Goal: Navigation & Orientation: Find specific page/section

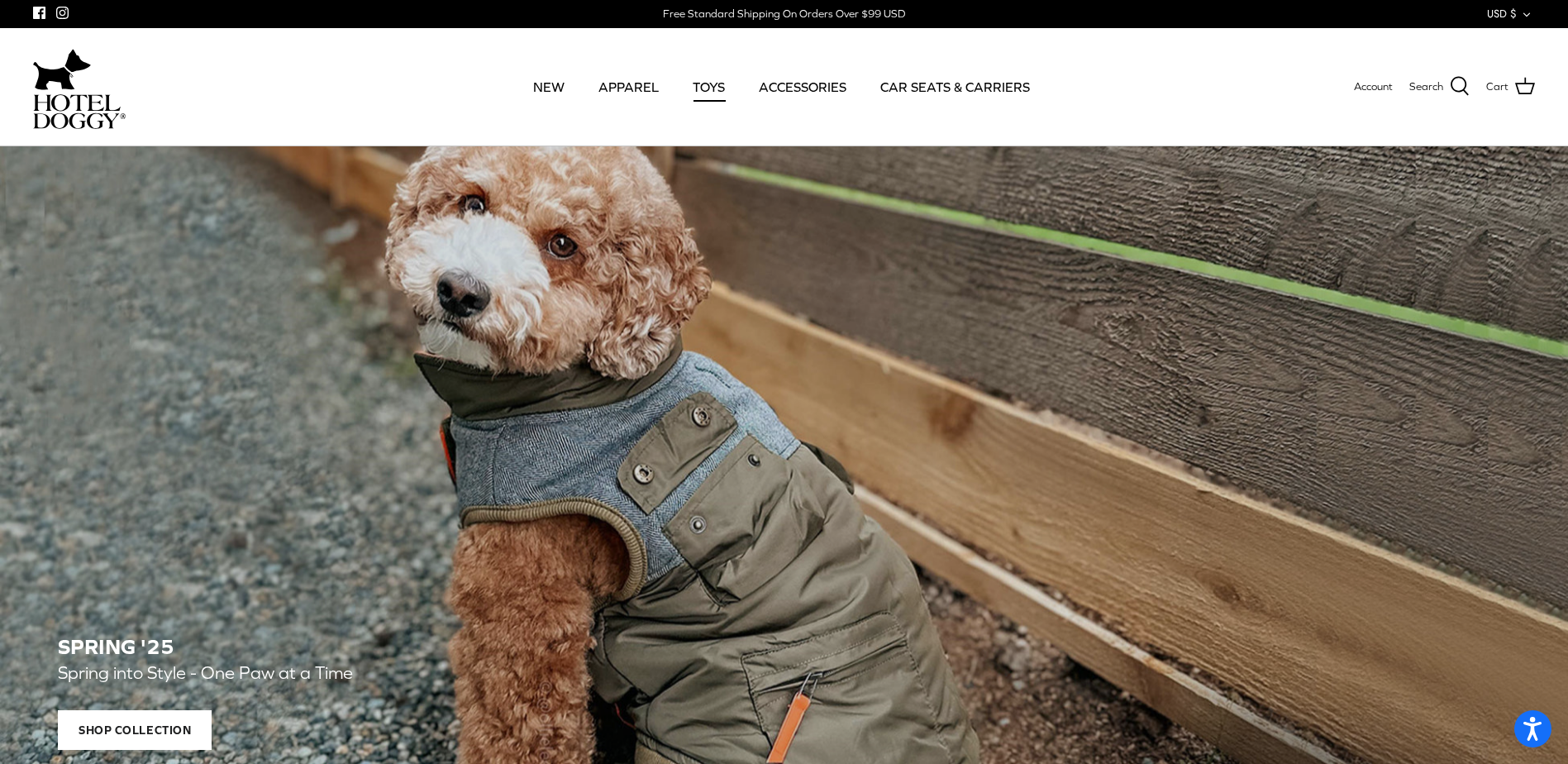
click at [710, 85] on link "TOYS" at bounding box center [708, 86] width 62 height 56
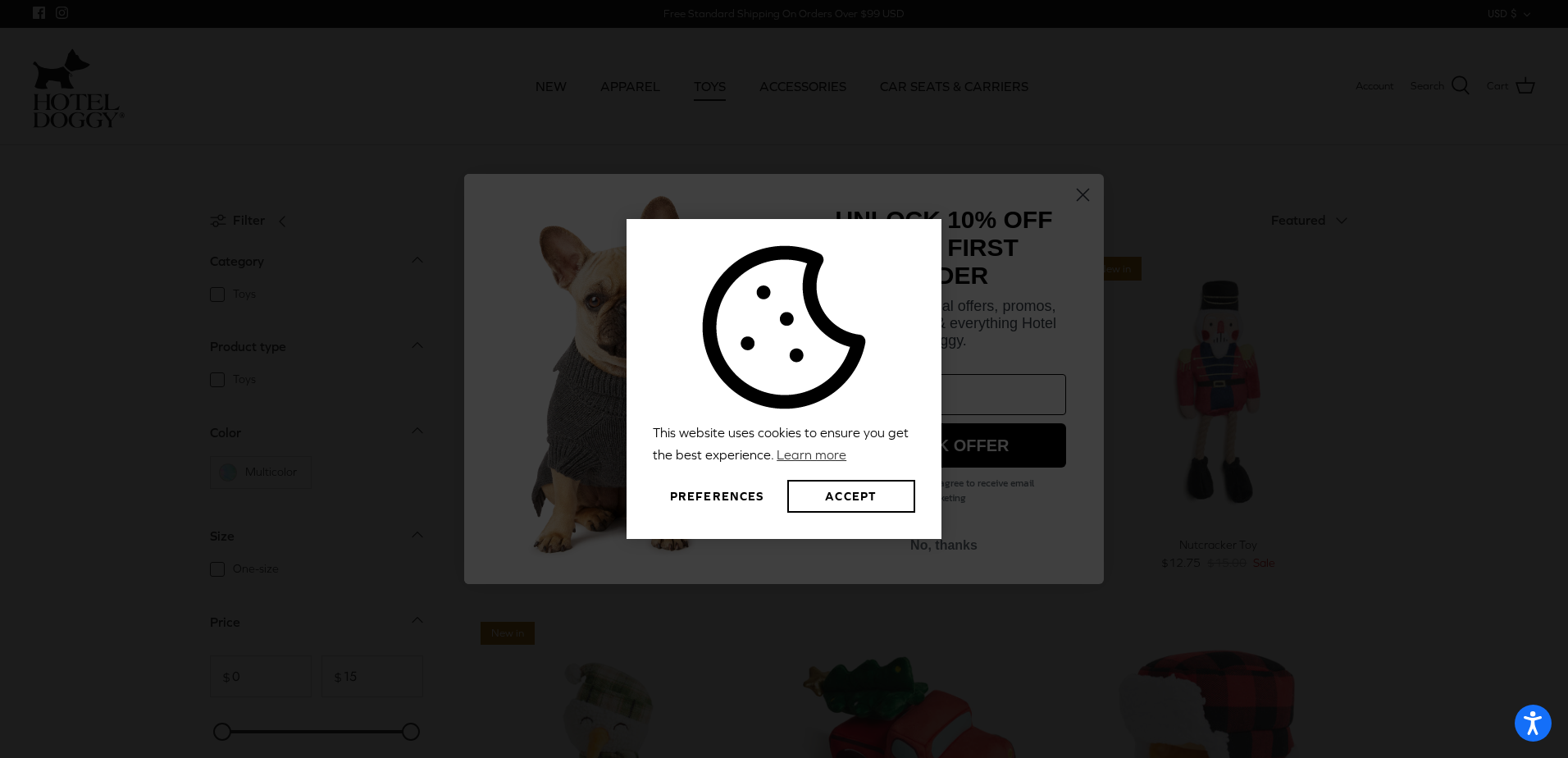
click at [707, 496] on button "Preferences" at bounding box center [716, 496] width 128 height 33
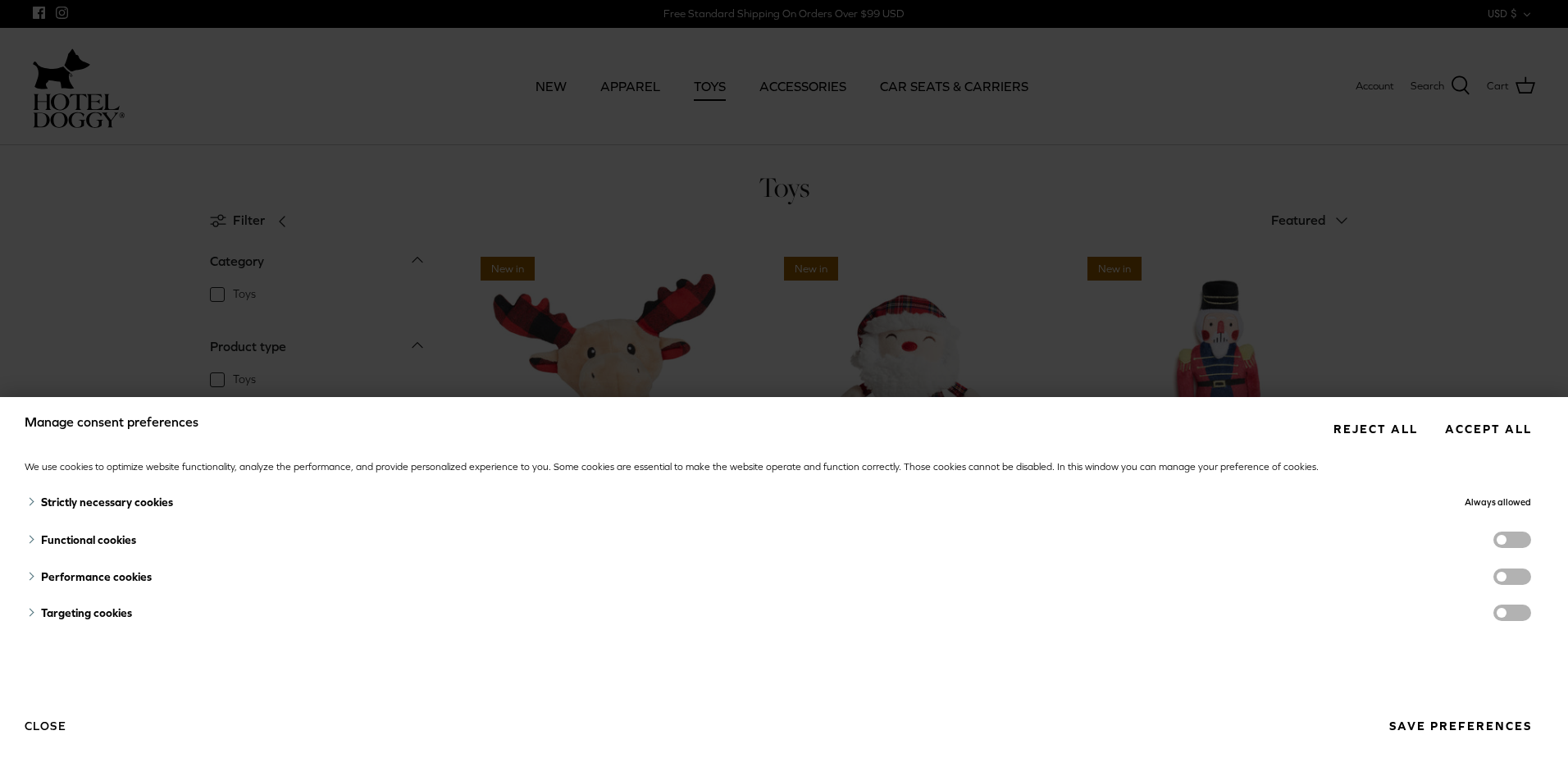
click at [1375, 425] on button "Reject all" at bounding box center [1375, 428] width 108 height 30
click at [1352, 426] on button "Reject all" at bounding box center [1375, 428] width 108 height 30
click at [1412, 226] on div "Manage consent preferences Reject all Accept all We use cookies to optimize web…" at bounding box center [784, 379] width 1568 height 758
click at [1454, 732] on button "Save preferences" at bounding box center [1460, 726] width 166 height 30
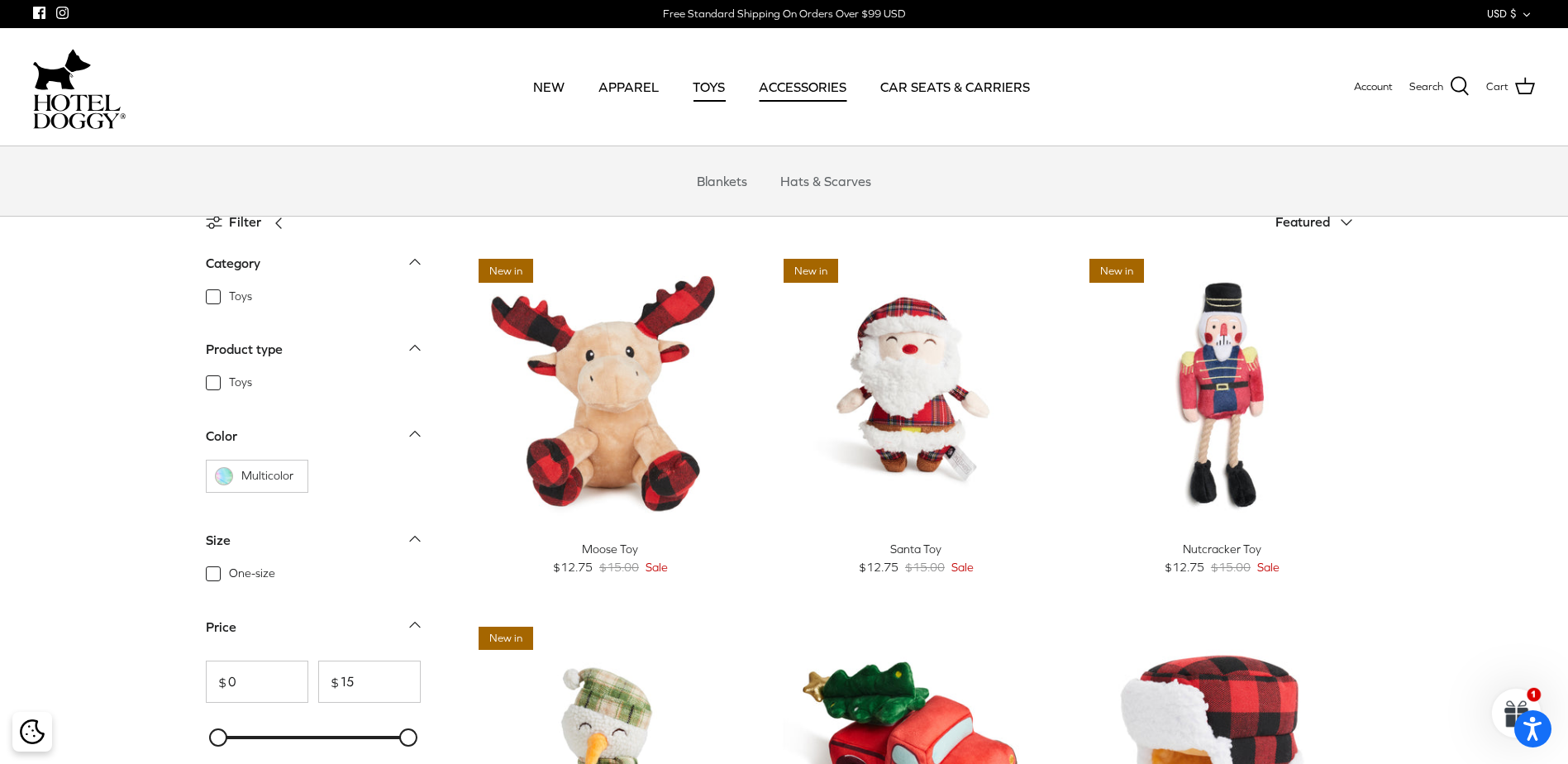
click at [812, 90] on link "ACCESSORIES" at bounding box center [803, 86] width 117 height 56
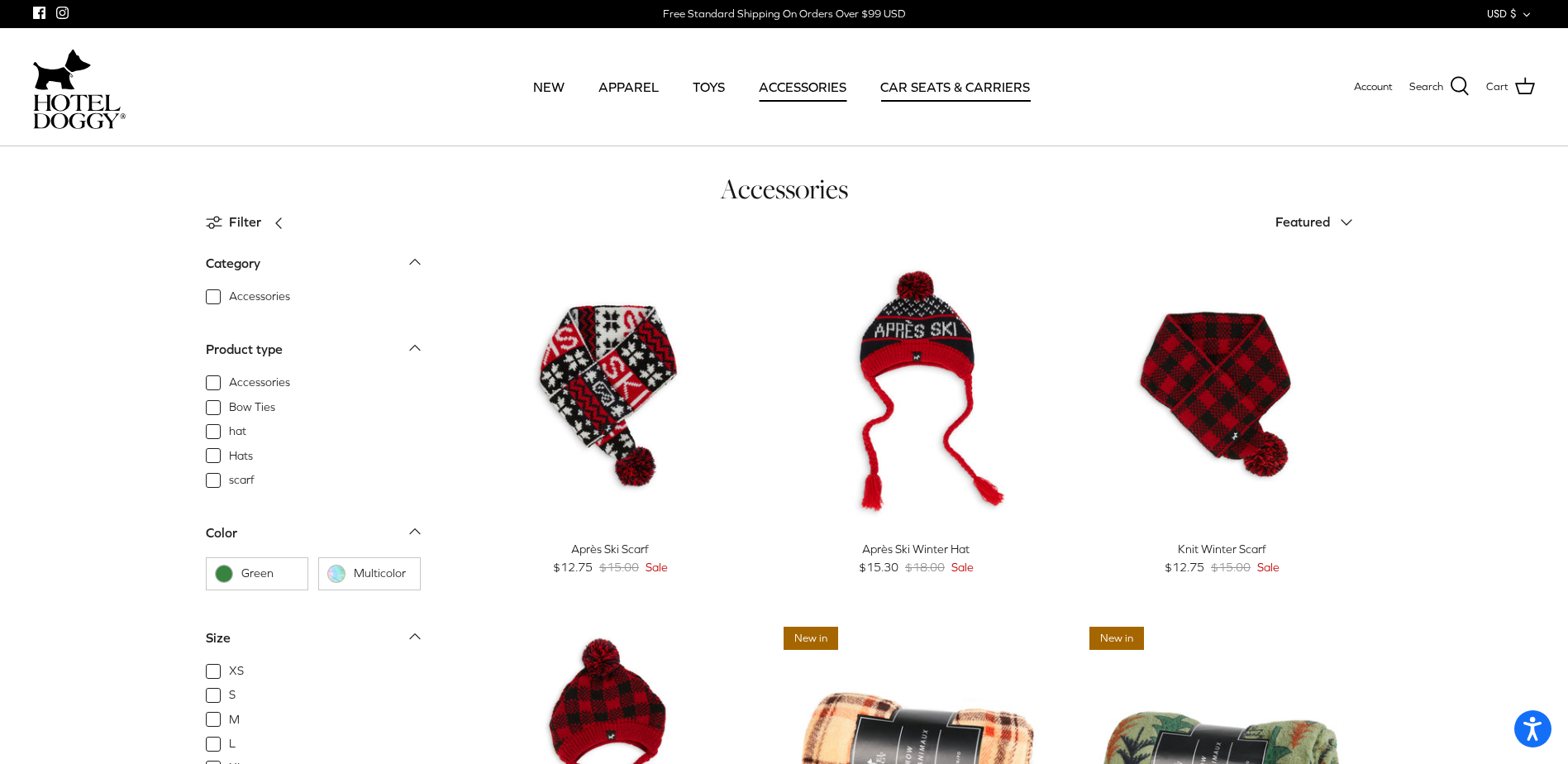
click at [931, 89] on link "CAR SEATS & CARRIERS" at bounding box center [954, 86] width 179 height 56
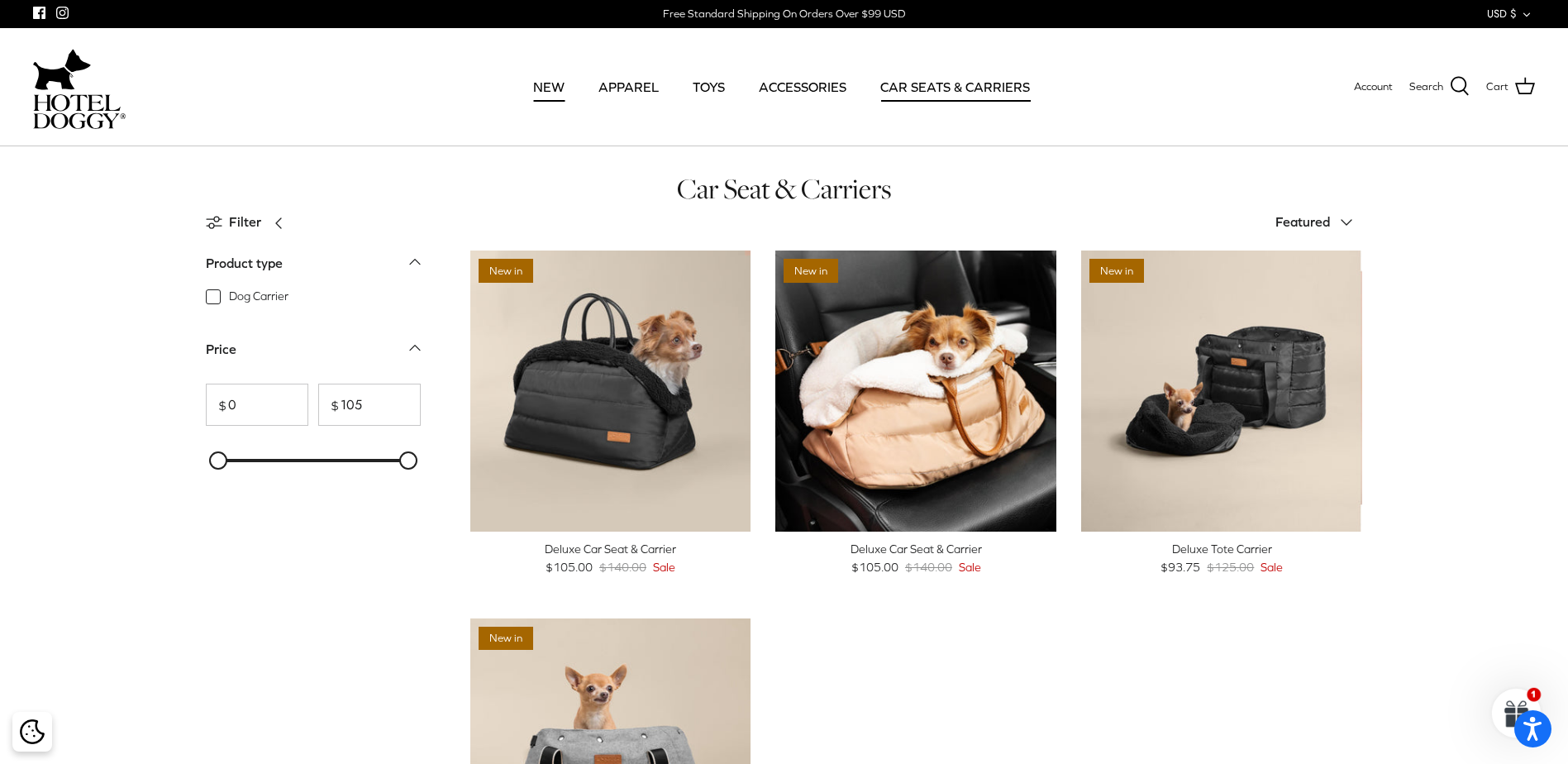
click at [553, 83] on link "NEW" at bounding box center [549, 86] width 61 height 56
